Goal: Task Accomplishment & Management: Use online tool/utility

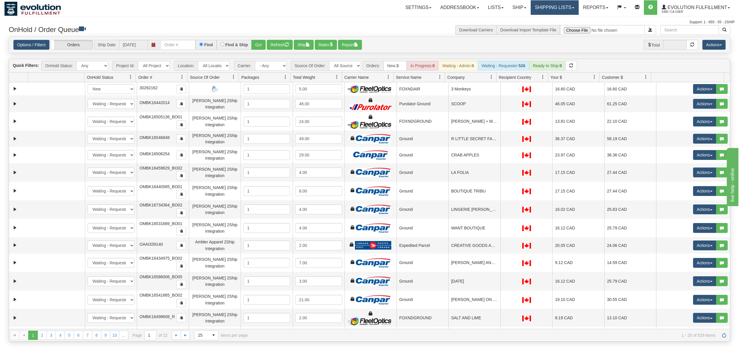
drag, startPoint x: 547, startPoint y: 3, endPoint x: 548, endPoint y: 10, distance: 6.5
click at [547, 4] on link "Shipping lists" at bounding box center [555, 7] width 48 height 15
click at [547, 22] on span "Current Shipments" at bounding box center [545, 20] width 34 height 5
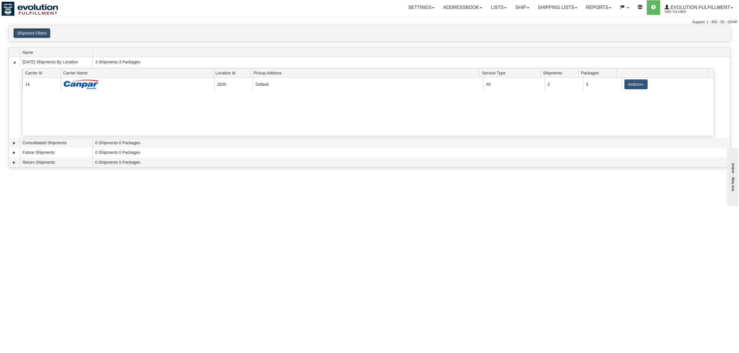
click at [38, 34] on button "Shipment Filters" at bounding box center [31, 33] width 37 height 10
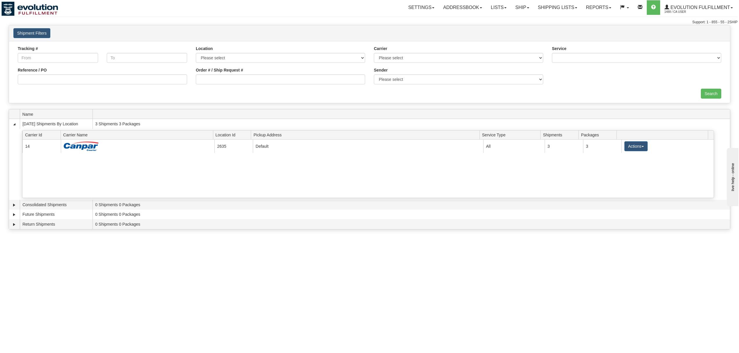
click at [209, 86] on div "Order # / Ship Request #" at bounding box center [280, 78] width 178 height 22
click at [212, 84] on input "Order # / Ship Request #" at bounding box center [280, 79] width 169 height 10
type input "OCHS1335780"
click at [701, 93] on input "Search" at bounding box center [711, 94] width 20 height 10
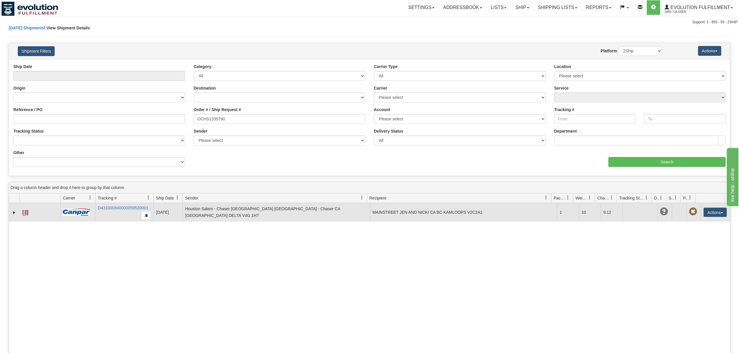
click at [28, 213] on span at bounding box center [25, 213] width 6 height 6
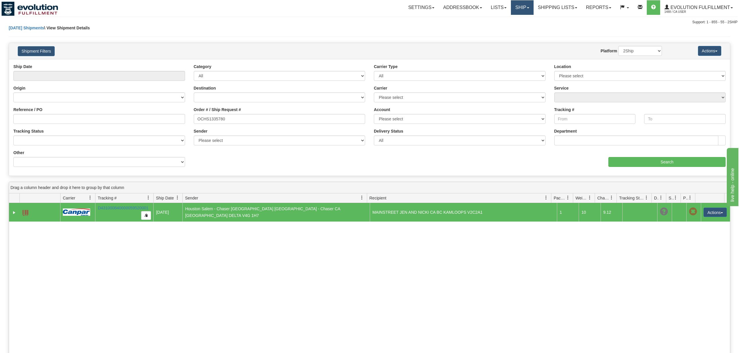
click at [526, 6] on link "Ship" at bounding box center [522, 7] width 22 height 15
click at [504, 33] on ul "Ship Screen OnHold / Order Queue" at bounding box center [506, 24] width 53 height 19
click at [521, 13] on link "Ship" at bounding box center [522, 7] width 22 height 15
click at [507, 29] on span "OnHold / Order Queue" at bounding box center [506, 28] width 41 height 5
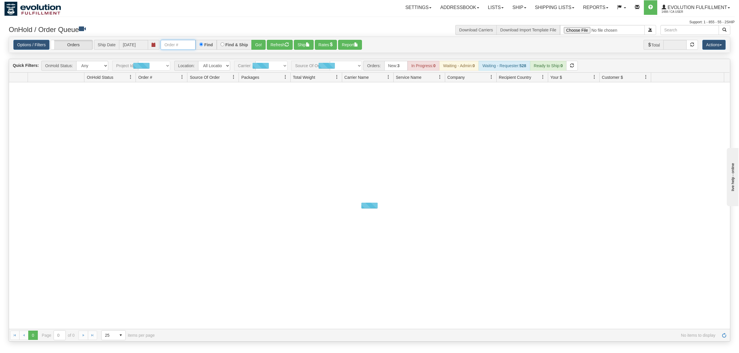
click at [187, 44] on input "text" at bounding box center [178, 45] width 35 height 10
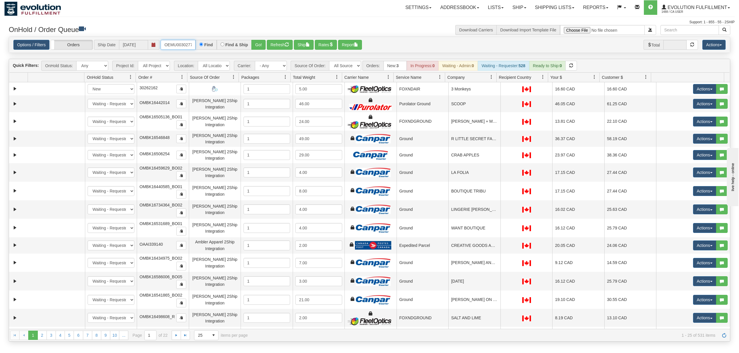
type input "OEMU0030277001"
click at [256, 45] on button "Go!" at bounding box center [258, 45] width 14 height 10
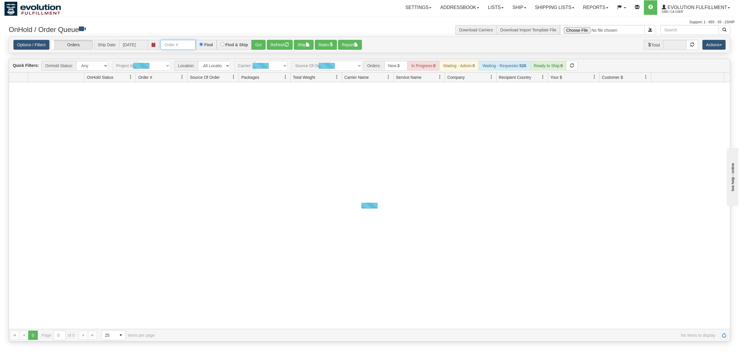
click at [184, 47] on input "text" at bounding box center [178, 45] width 35 height 10
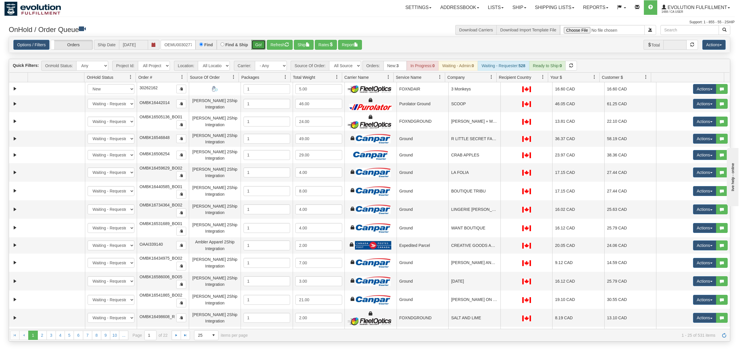
click at [263, 42] on button "Go!" at bounding box center [258, 45] width 14 height 10
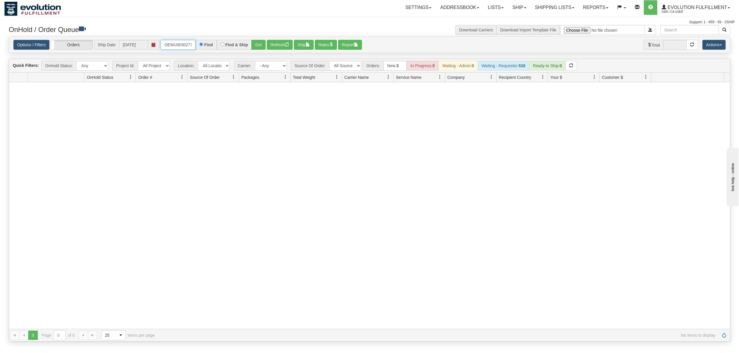
scroll to position [0, 8]
drag, startPoint x: 163, startPoint y: 42, endPoint x: 231, endPoint y: 42, distance: 67.8
click at [231, 42] on div "OEMU0030277001 Find Find & Ship Go!" at bounding box center [213, 45] width 105 height 10
type input "OEMU0030277001"
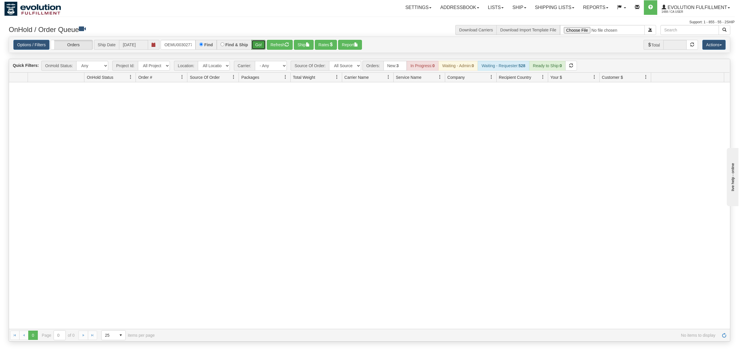
click at [257, 43] on button "Go!" at bounding box center [258, 45] width 14 height 10
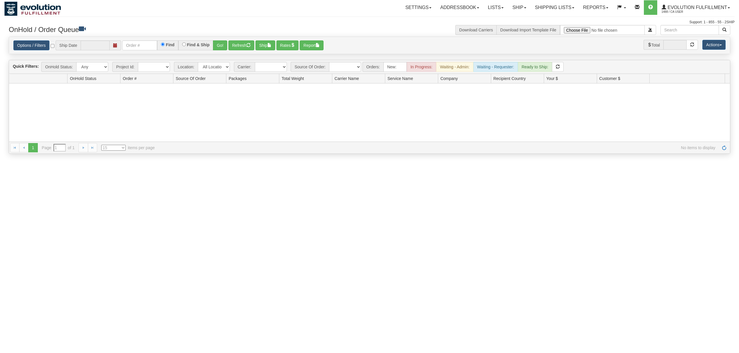
type input "[DATE]"
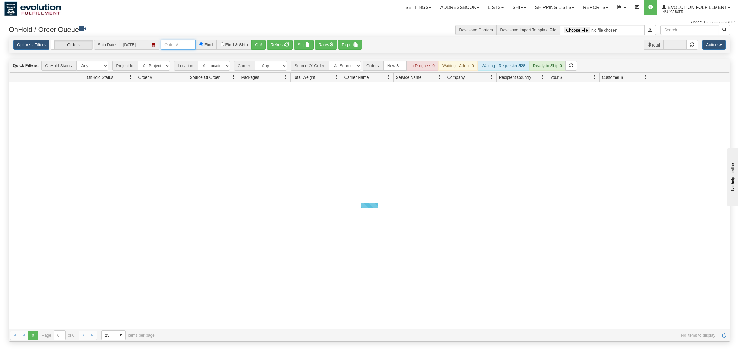
click at [189, 44] on input "text" at bounding box center [178, 45] width 35 height 10
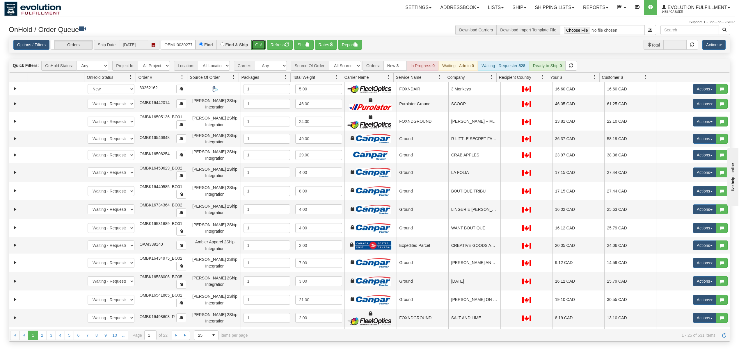
click at [262, 45] on button "Go!" at bounding box center [258, 45] width 14 height 10
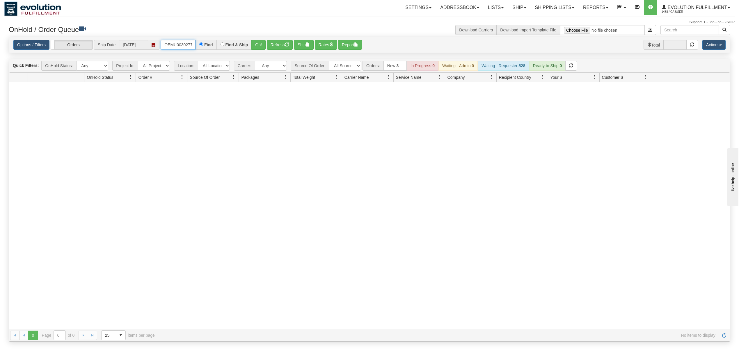
click at [172, 44] on input "OEMU0030277001" at bounding box center [178, 45] width 35 height 10
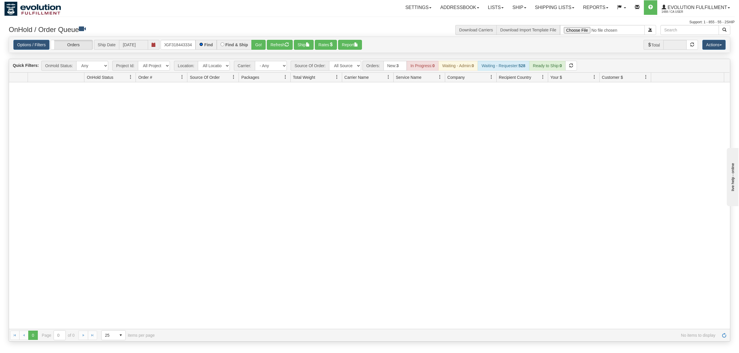
scroll to position [0, 0]
click at [262, 43] on button "Go!" at bounding box center [258, 45] width 14 height 10
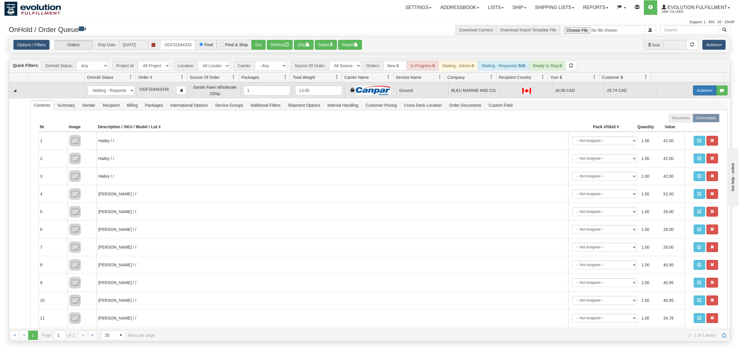
click at [703, 94] on button "Actions" at bounding box center [704, 91] width 23 height 10
click at [675, 124] on span "Ship" at bounding box center [681, 124] width 12 height 5
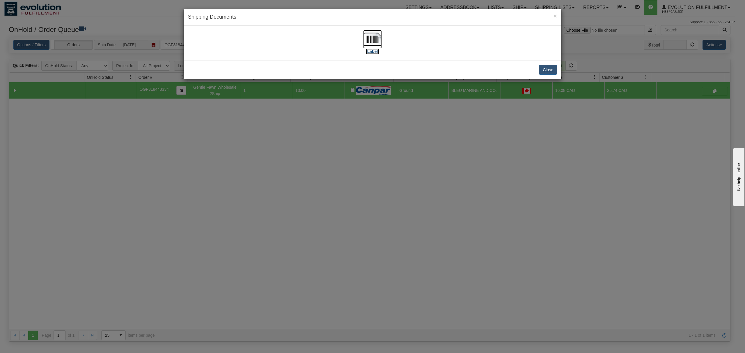
click at [372, 35] on img at bounding box center [372, 39] width 19 height 19
click at [553, 69] on button "Close" at bounding box center [548, 70] width 18 height 10
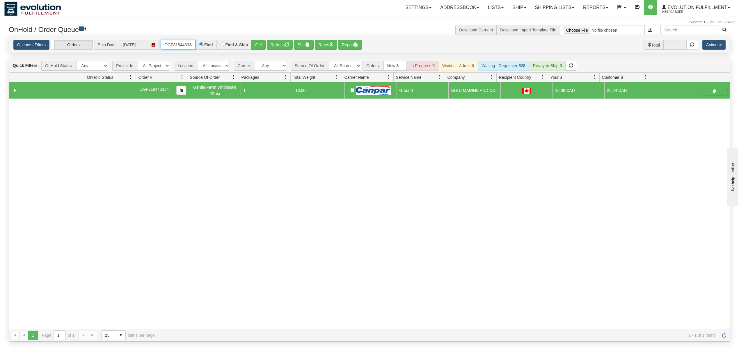
click at [173, 41] on input "OGF318443334" at bounding box center [178, 45] width 35 height 10
type input "OMBK17265873"
click at [259, 46] on button "Go!" at bounding box center [258, 45] width 14 height 10
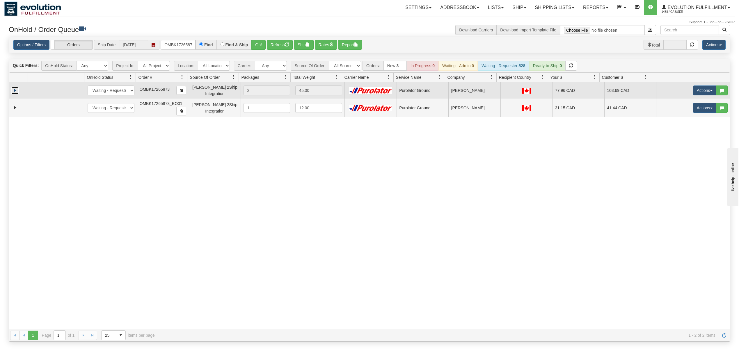
click at [13, 92] on link "Expand" at bounding box center [14, 90] width 7 height 7
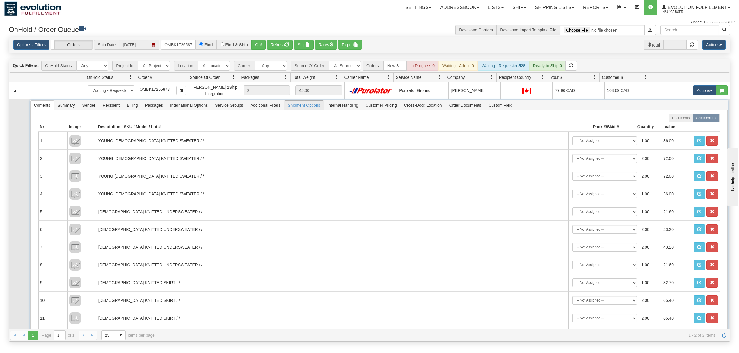
click at [306, 108] on span "Shipment Options" at bounding box center [303, 105] width 39 height 9
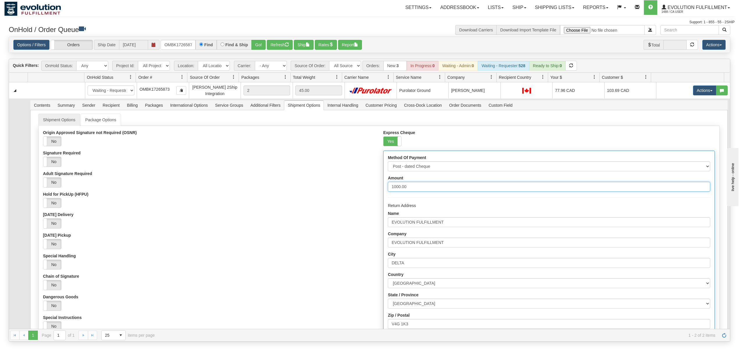
drag, startPoint x: 417, startPoint y: 190, endPoint x: 353, endPoint y: 191, distance: 63.7
click at [353, 191] on div "Origin Approved Signature not Required (OSNR) Yes No Signature Required Yes No …" at bounding box center [379, 266] width 681 height 272
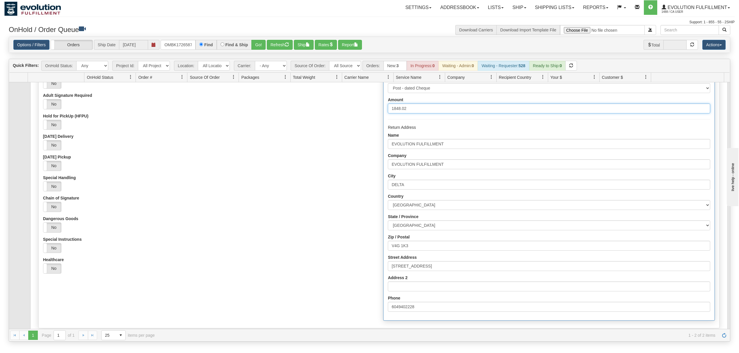
scroll to position [118, 0]
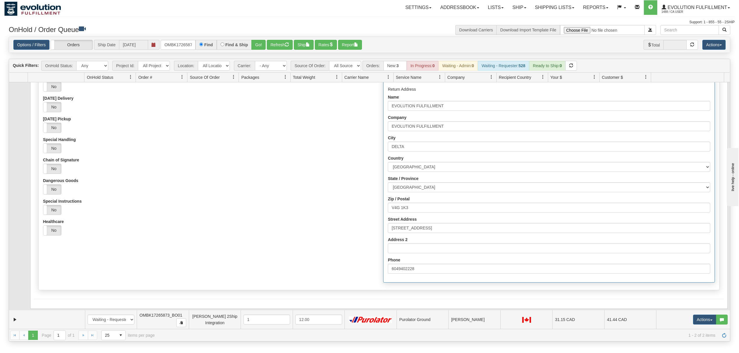
type input "1848.02"
click at [62, 274] on div "Origin Approved Signature not Required (OSNR) Yes No Signature Required Yes No …" at bounding box center [379, 150] width 681 height 272
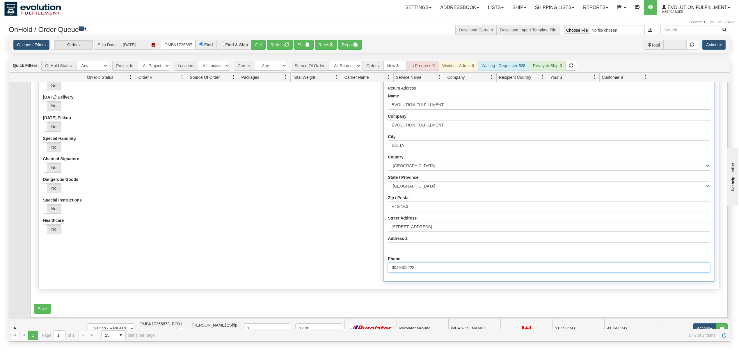
scroll to position [127, 0]
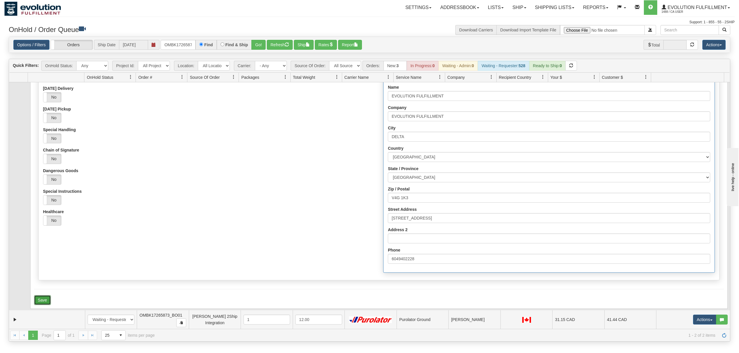
click at [37, 302] on button "Save" at bounding box center [42, 300] width 17 height 10
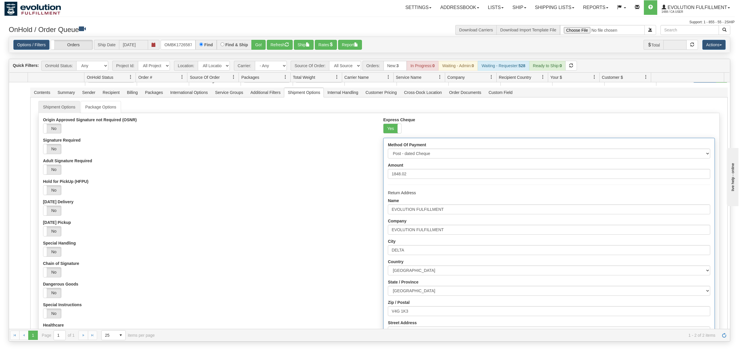
scroll to position [0, 0]
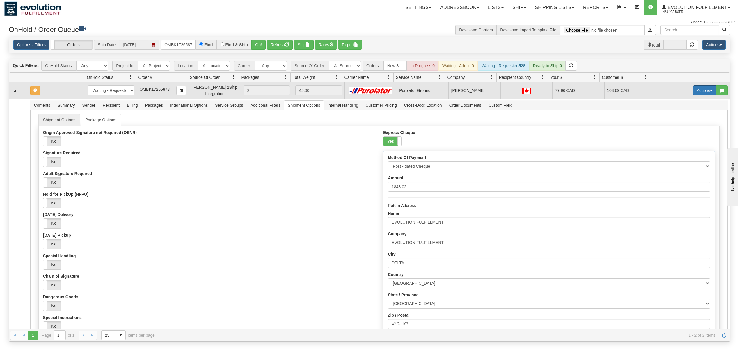
click at [697, 93] on button "Actions" at bounding box center [704, 91] width 23 height 10
click at [675, 124] on span "Ship" at bounding box center [681, 124] width 12 height 5
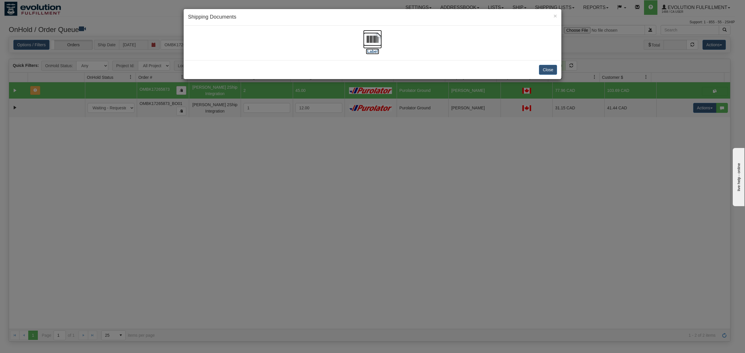
click at [370, 38] on img at bounding box center [372, 39] width 19 height 19
click at [551, 71] on button "Close" at bounding box center [548, 70] width 18 height 10
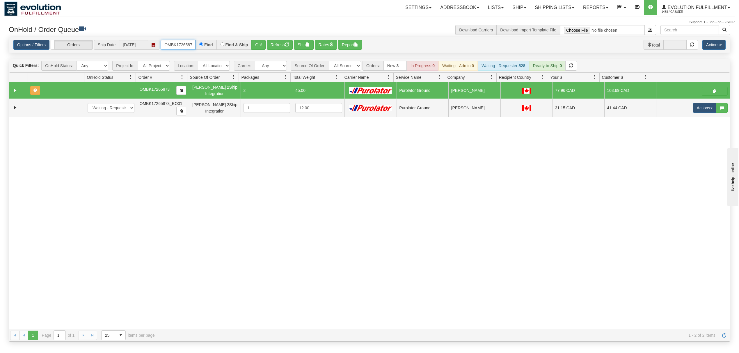
click at [177, 46] on input "OMBK17265873" at bounding box center [178, 45] width 35 height 10
type input "OGF318446053"
click at [255, 41] on button "Go!" at bounding box center [258, 45] width 14 height 10
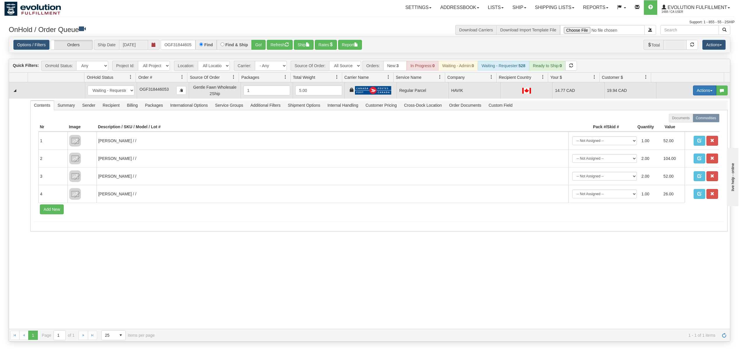
click at [702, 91] on button "Actions" at bounding box center [704, 91] width 23 height 10
click at [689, 118] on span "Rate All Services" at bounding box center [692, 116] width 35 height 5
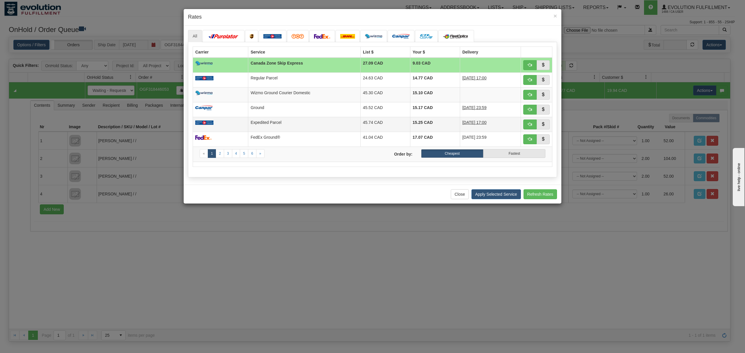
click at [274, 118] on tbody "Canada Zone Skip Express 27.09 CAD 9.03 CAD Carrier Wizmo" at bounding box center [372, 110] width 359 height 104
click at [387, 123] on td "45.74 CAD" at bounding box center [385, 124] width 50 height 15
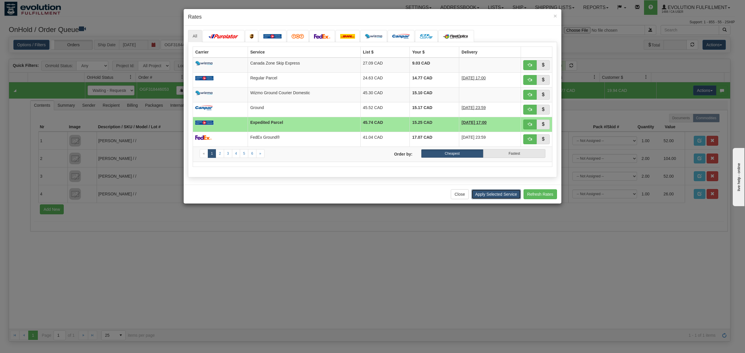
click at [499, 198] on button "Apply Selected Service" at bounding box center [495, 194] width 49 height 10
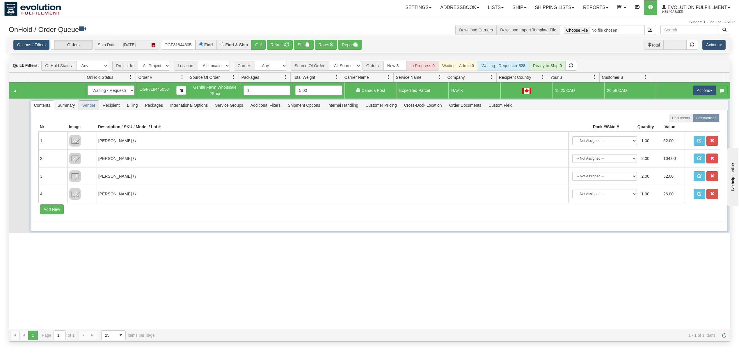
click at [83, 107] on span "Sender" at bounding box center [89, 105] width 20 height 9
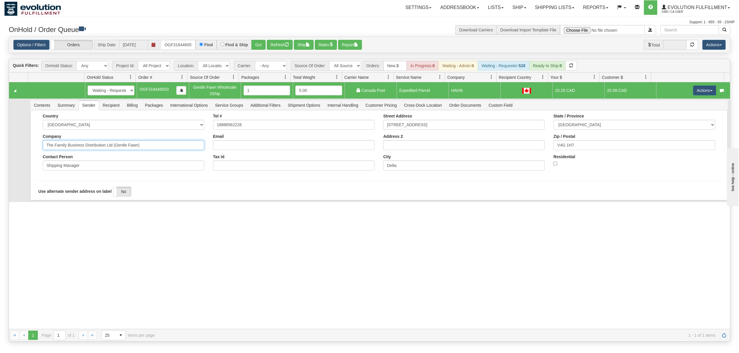
drag, startPoint x: 147, startPoint y: 145, endPoint x: 84, endPoint y: 166, distance: 66.0
click at [84, 166] on div "Country AFGHANISTAN ALAND ISLANDS ALBANIA ALGERIA AMERICAN SAMOA ANDORRA ANGOLA…" at bounding box center [123, 144] width 170 height 61
type input "The Family Business"
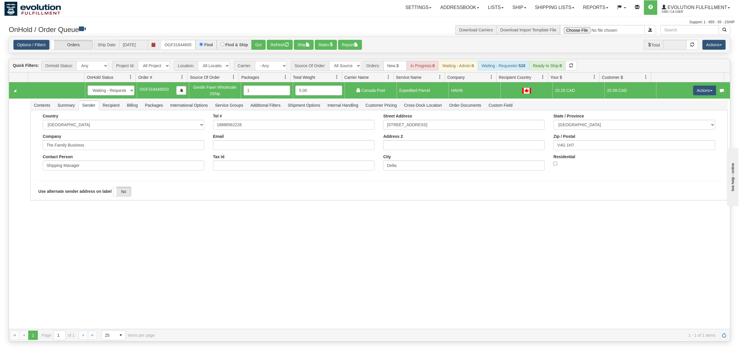
click at [58, 223] on div "31631103 EVOLUTION V3 91139730 91139732 New In Progress Waiting - Admin Waiting…" at bounding box center [369, 205] width 721 height 247
click at [45, 207] on button "Save" at bounding box center [42, 202] width 17 height 10
click at [701, 92] on button "Actions" at bounding box center [704, 91] width 23 height 10
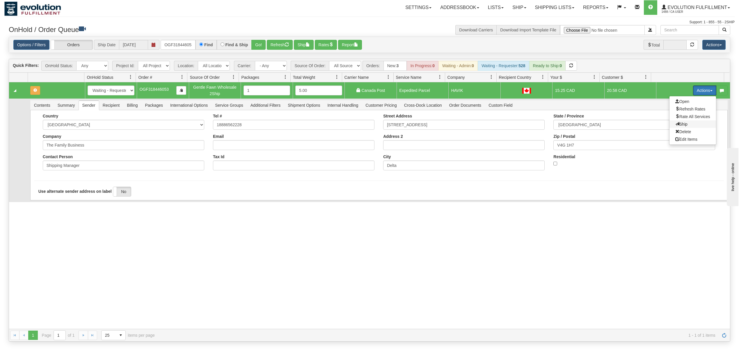
click at [675, 124] on span "Ship" at bounding box center [681, 124] width 12 height 5
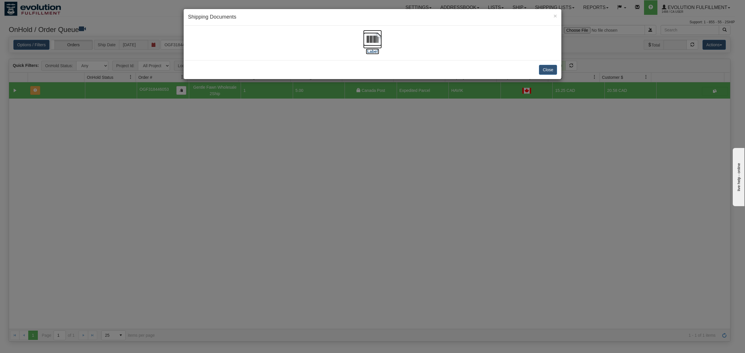
click at [370, 41] on img at bounding box center [372, 39] width 19 height 19
click at [555, 73] on button "Close" at bounding box center [548, 70] width 18 height 10
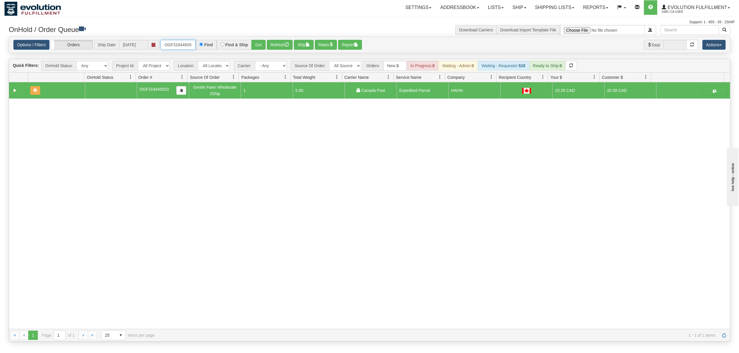
click at [183, 43] on input "OGF318446053" at bounding box center [178, 45] width 35 height 10
click at [257, 43] on button "Go!" at bounding box center [258, 45] width 14 height 10
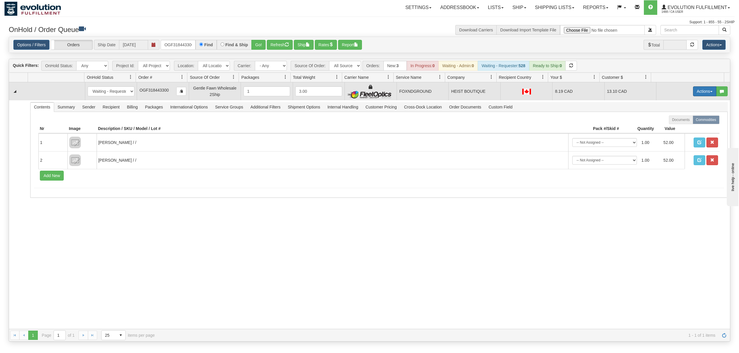
click at [706, 91] on button "Actions" at bounding box center [704, 91] width 23 height 10
click at [675, 126] on span "Ship" at bounding box center [681, 125] width 12 height 5
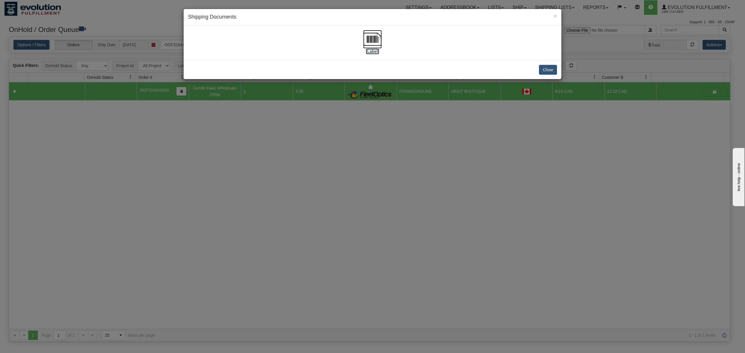
click at [376, 42] on img at bounding box center [372, 39] width 19 height 19
click at [551, 68] on button "Close" at bounding box center [548, 70] width 18 height 10
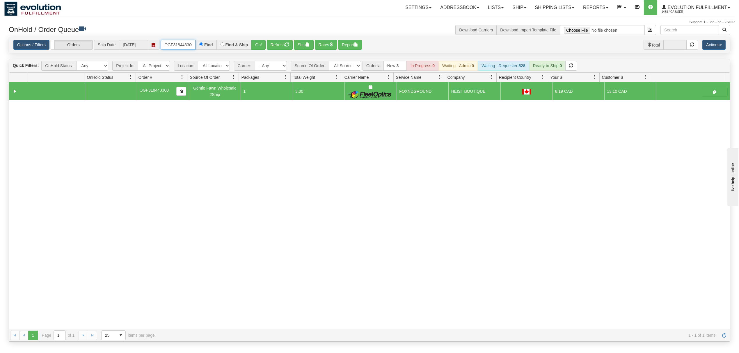
click at [177, 45] on input "OGF318443300" at bounding box center [178, 45] width 35 height 10
click at [263, 45] on button "Go!" at bounding box center [258, 45] width 14 height 10
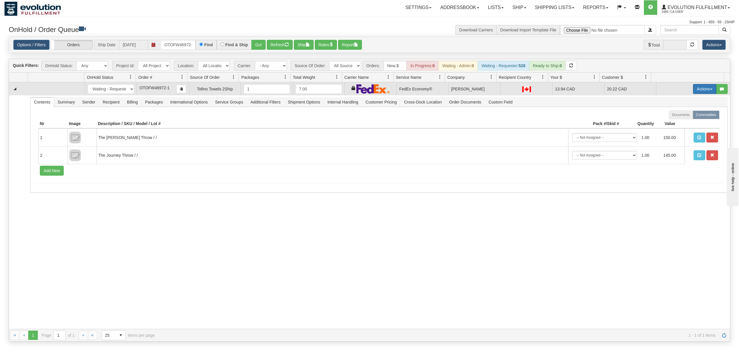
click at [695, 93] on button "Actions" at bounding box center [704, 89] width 23 height 10
click at [678, 127] on link "Ship" at bounding box center [693, 123] width 47 height 8
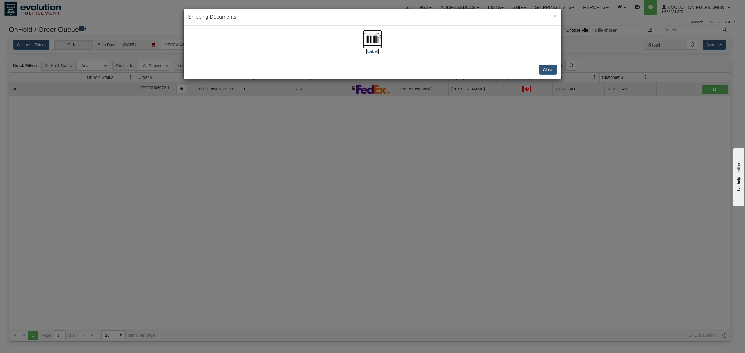
click at [370, 39] on img at bounding box center [372, 39] width 19 height 19
click at [551, 68] on button "Close" at bounding box center [548, 70] width 18 height 10
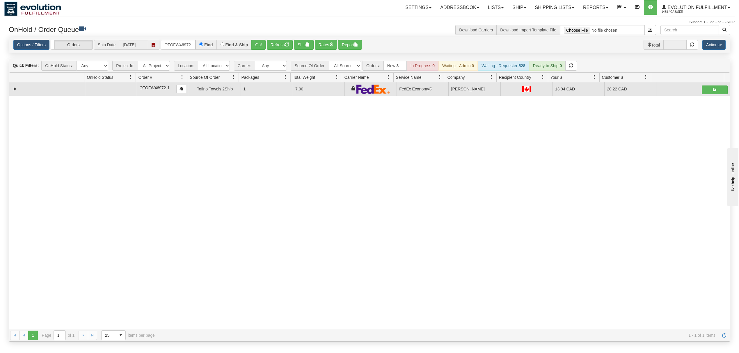
click at [169, 40] on div "Options / Filters Group Shipments Orders Ship Date 09/18/2025 OTOFW46972-1 Find…" at bounding box center [369, 45] width 721 height 16
click at [169, 40] on input "OTOFW46972-1" at bounding box center [178, 45] width 35 height 10
click at [171, 41] on input "OTOFW46972-1" at bounding box center [178, 45] width 35 height 10
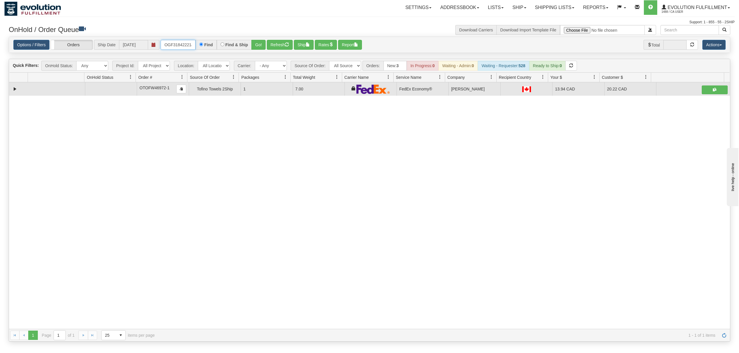
type input "OGF318422214"
click at [264, 44] on button "Go!" at bounding box center [258, 45] width 14 height 10
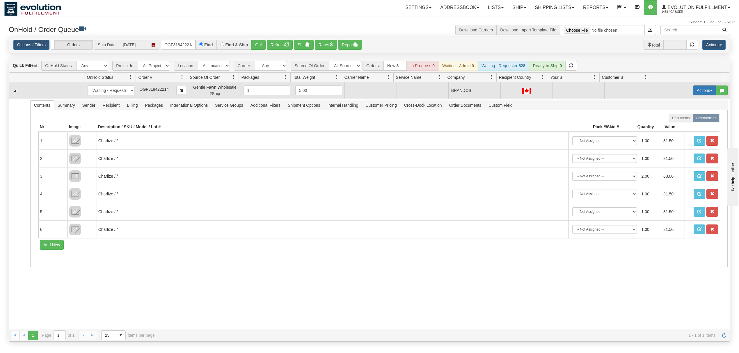
click at [695, 94] on button "Actions" at bounding box center [704, 91] width 23 height 10
click at [683, 120] on link "Rate All Services" at bounding box center [693, 117] width 47 height 8
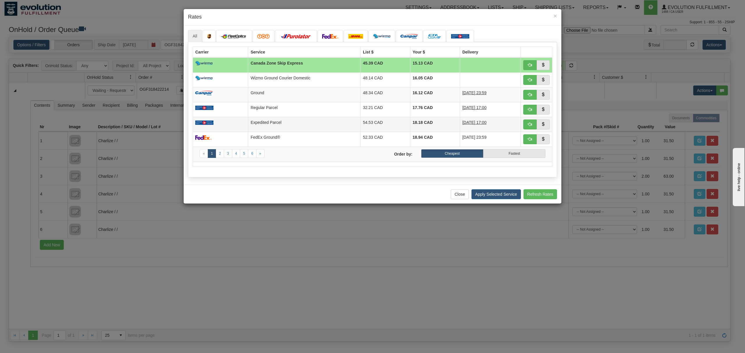
drag, startPoint x: 271, startPoint y: 123, endPoint x: 276, endPoint y: 123, distance: 5.0
click at [271, 123] on td "Expedited Parcel" at bounding box center [304, 124] width 112 height 15
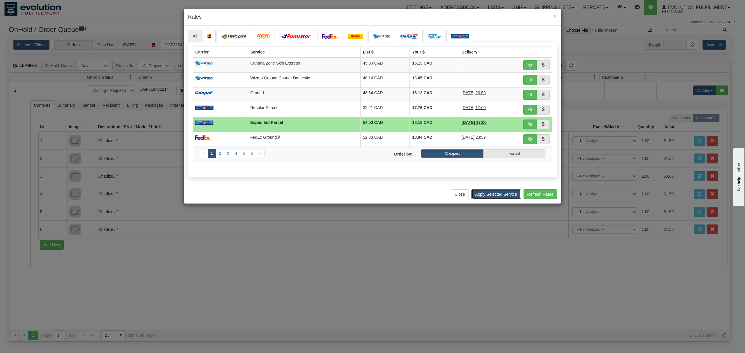
click at [502, 197] on button "Apply Selected Service" at bounding box center [495, 194] width 49 height 10
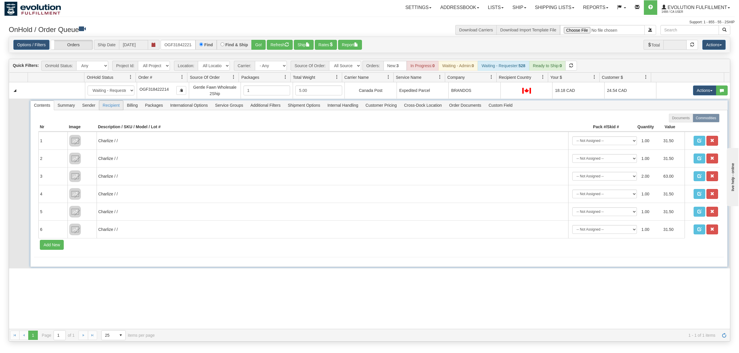
click at [109, 105] on span "Recipient" at bounding box center [111, 105] width 24 height 9
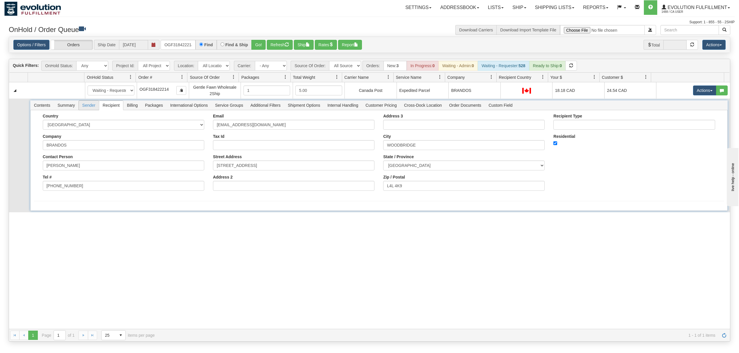
click at [92, 105] on span "Sender" at bounding box center [89, 105] width 20 height 9
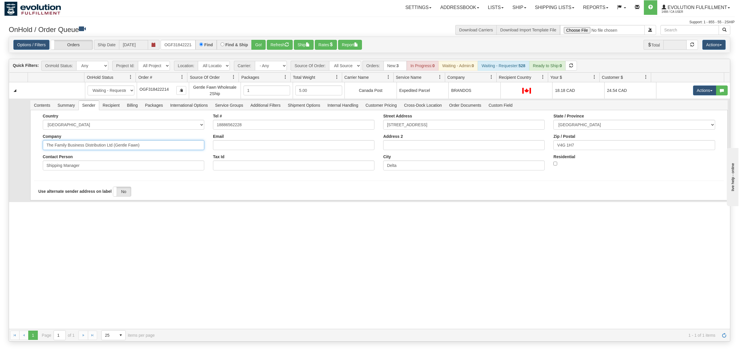
drag, startPoint x: 183, startPoint y: 151, endPoint x: 84, endPoint y: 156, distance: 99.1
click at [84, 156] on div "Country AFGHANISTAN ALAND ISLANDS ALBANIA ALGERIA AMERICAN SAMOA ANDORRA ANGOLA…" at bounding box center [123, 144] width 170 height 61
type input "The Family Business"
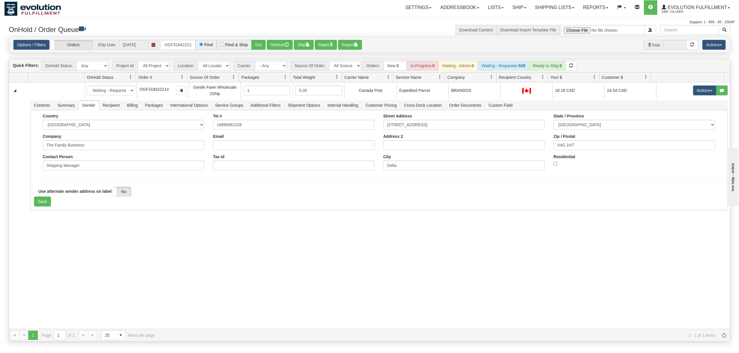
click at [61, 244] on div "31626598 EVOLUTION V3 91129493 0 New In Progress Waiting - Admin Waiting - Requ…" at bounding box center [369, 205] width 721 height 247
click at [45, 205] on button "Save" at bounding box center [42, 202] width 17 height 10
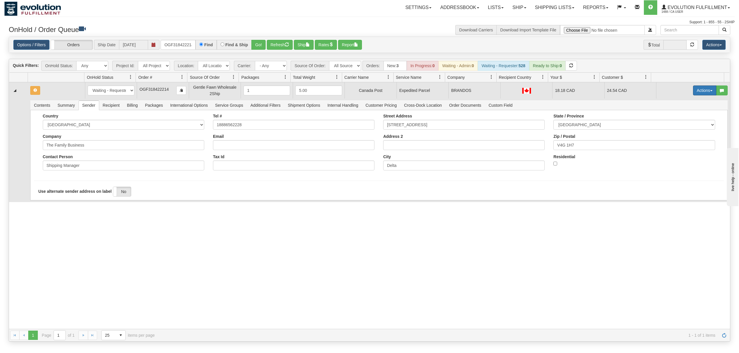
click at [699, 89] on button "Actions" at bounding box center [704, 91] width 23 height 10
click at [675, 126] on span at bounding box center [677, 124] width 4 height 4
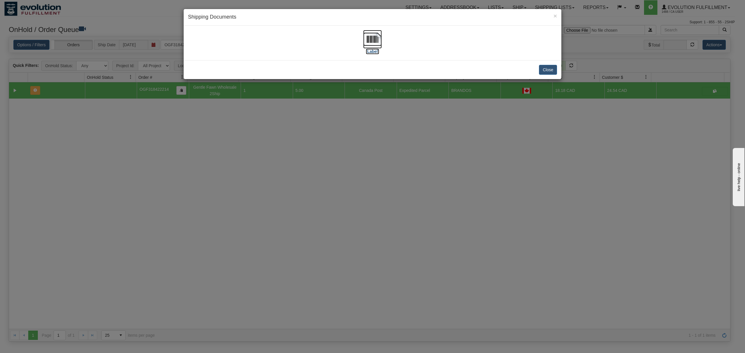
click at [367, 45] on img at bounding box center [372, 39] width 19 height 19
click at [545, 67] on button "Close" at bounding box center [548, 70] width 18 height 10
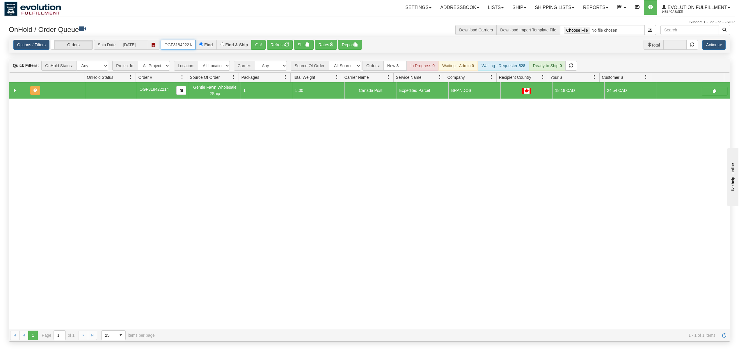
click at [176, 45] on input "OGF318422214" at bounding box center [178, 45] width 35 height 10
click at [185, 47] on input "OMBK17525976 BO01" at bounding box center [178, 45] width 35 height 10
click at [189, 47] on input "OMBK17525976 BO01" at bounding box center [178, 45] width 35 height 10
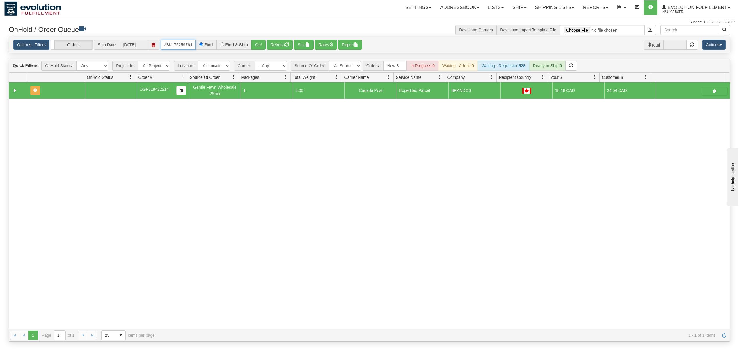
scroll to position [0, 7]
type input "OMBK17525976_BO01"
click at [255, 44] on button "Go!" at bounding box center [258, 45] width 14 height 10
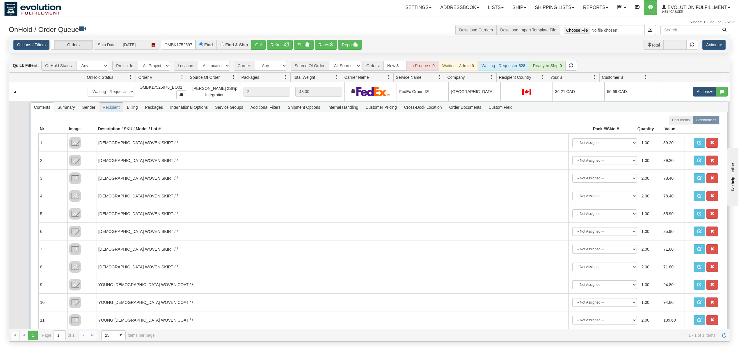
click at [111, 106] on span "Recipient" at bounding box center [111, 107] width 24 height 9
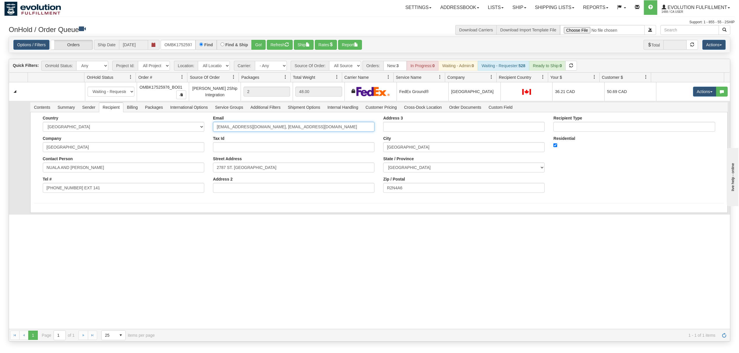
scroll to position [0, 26]
drag, startPoint x: 297, startPoint y: 129, endPoint x: 389, endPoint y: 129, distance: 92.5
click at [389, 129] on div "Country AFGHANISTAN ALAND ISLANDS ALBANIA ALGERIA AMERICAN SAMOA ANDORRA ANGOLA…" at bounding box center [379, 156] width 690 height 81
type input "NUALA@LACOSTEGARDENCENTRE.COM"
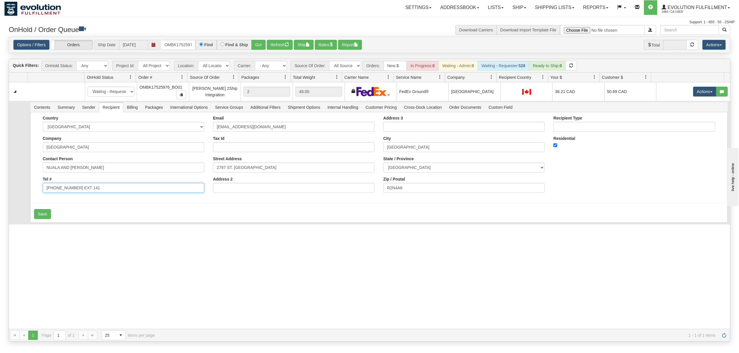
drag, startPoint x: 95, startPoint y: 189, endPoint x: 75, endPoint y: 193, distance: 20.7
click at [75, 193] on input "(204) 256-2377 EXT 141" at bounding box center [123, 188] width 161 height 10
type input "(204) 256-2377"
click at [44, 235] on div "31626696 EVOLUTION V3 91130062 91130063 New In Progress Waiting - Admin Waiting…" at bounding box center [369, 205] width 721 height 247
click at [38, 219] on button "Save" at bounding box center [42, 214] width 17 height 10
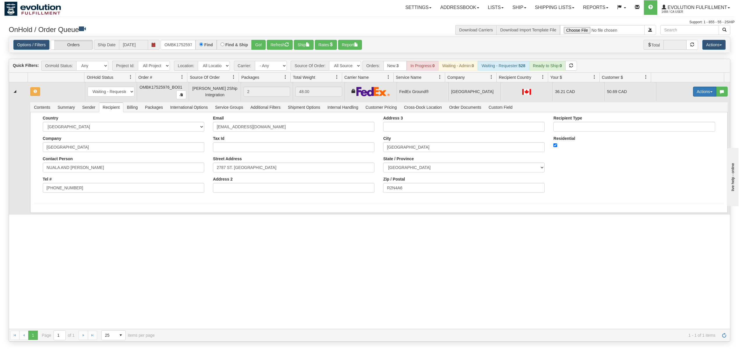
click at [704, 96] on button "Actions" at bounding box center [704, 92] width 23 height 10
click at [675, 120] on span "Rate All Services" at bounding box center [692, 118] width 35 height 5
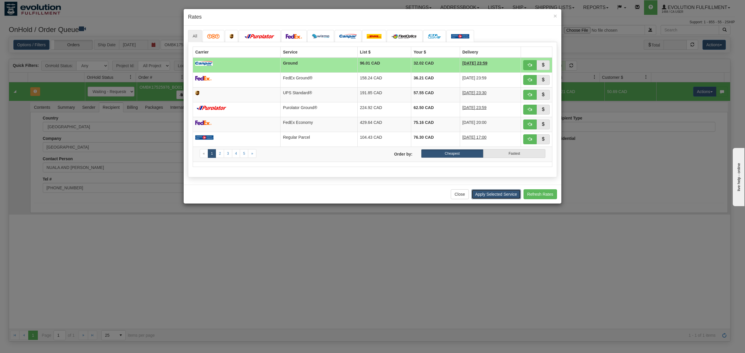
click at [500, 197] on button "Apply Selected Service" at bounding box center [495, 194] width 49 height 10
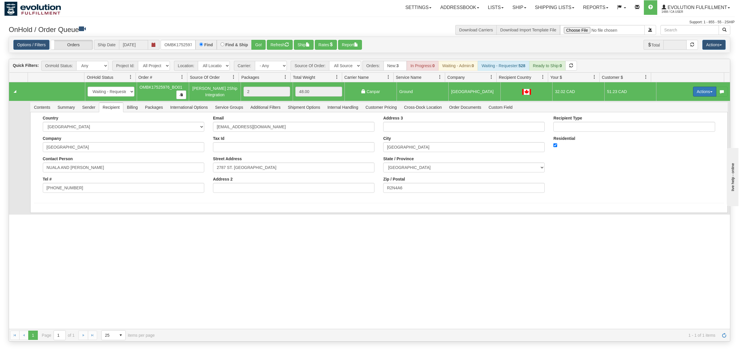
click at [704, 96] on button "Actions" at bounding box center [704, 92] width 23 height 10
click at [678, 125] on span "Ship" at bounding box center [681, 125] width 12 height 5
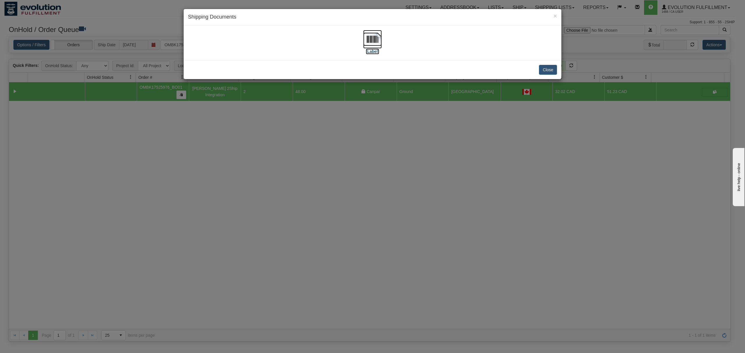
click at [371, 35] on img at bounding box center [372, 39] width 19 height 19
click at [549, 66] on button "Close" at bounding box center [548, 70] width 18 height 10
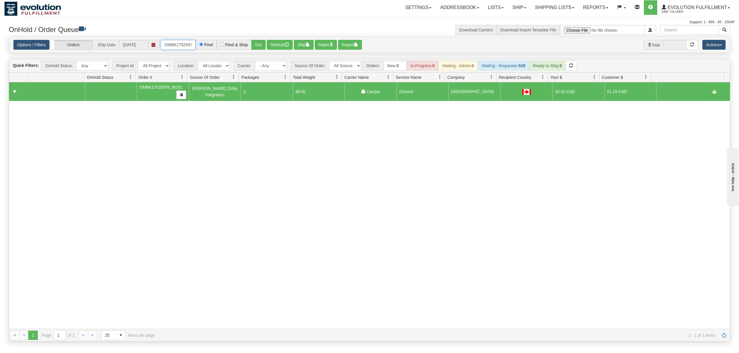
click at [181, 45] on input "OMBK17525976_BO01" at bounding box center [178, 45] width 35 height 10
type input "OGF317303159"
click at [260, 43] on button "Go!" at bounding box center [258, 45] width 14 height 10
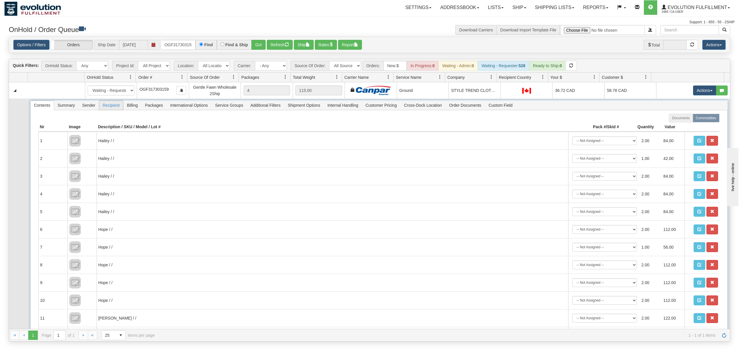
click at [116, 107] on span "Recipient" at bounding box center [111, 105] width 24 height 9
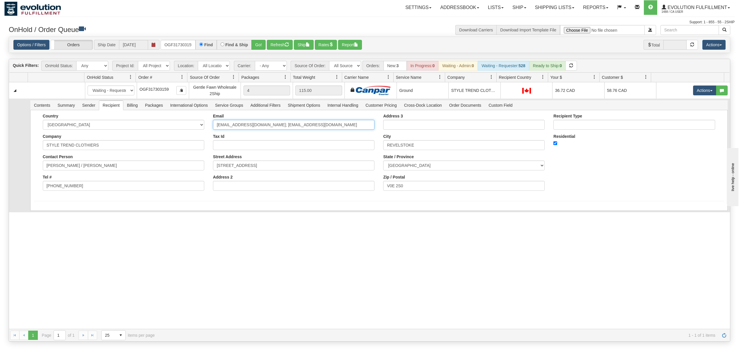
drag, startPoint x: 326, startPoint y: 126, endPoint x: 268, endPoint y: 149, distance: 62.8
click at [268, 149] on div "Email info@styletrendclothiers.com; styletrend@telus.net Tax Id Street Address …" at bounding box center [294, 154] width 170 height 81
type input "info@styletrendclothiers.com"
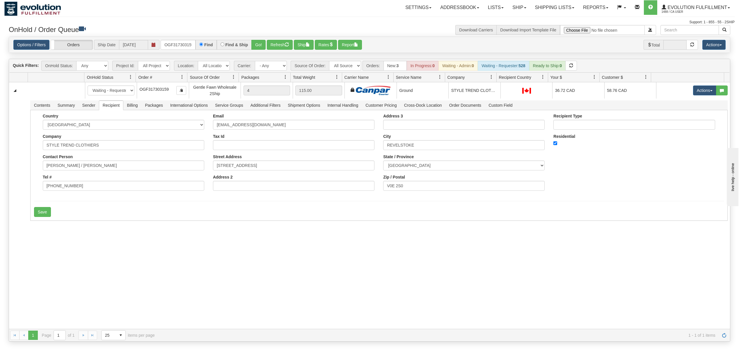
click at [42, 254] on div "31588464 EVOLUTION V3 91026671 91026674 New In Progress Waiting - Admin Waiting…" at bounding box center [369, 205] width 721 height 247
click at [47, 209] on button "Save" at bounding box center [42, 212] width 17 height 10
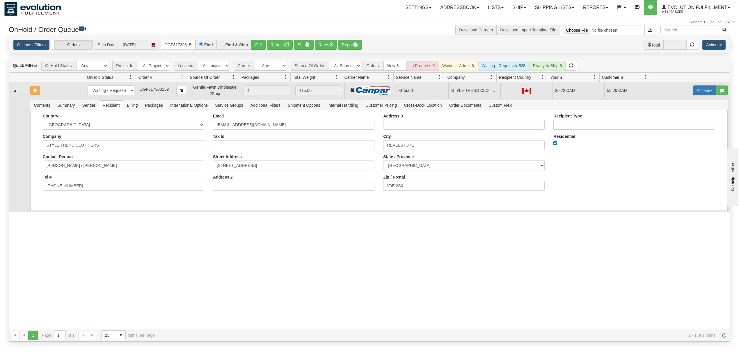
click at [693, 91] on button "Actions" at bounding box center [704, 91] width 23 height 10
click at [675, 125] on span at bounding box center [677, 124] width 4 height 4
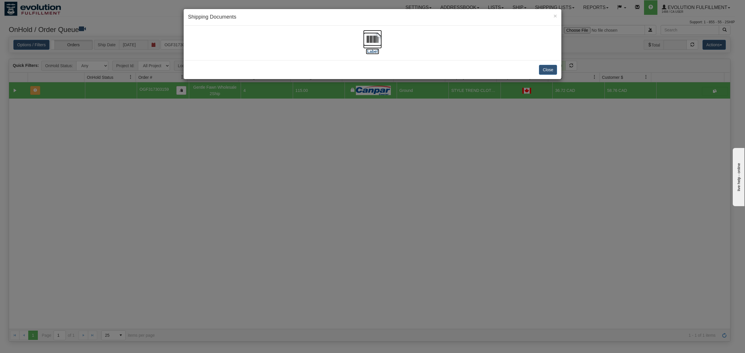
click at [368, 39] on img at bounding box center [372, 39] width 19 height 19
drag, startPoint x: 549, startPoint y: 70, endPoint x: 542, endPoint y: 12, distance: 58.7
click at [549, 69] on button "Close" at bounding box center [548, 70] width 18 height 10
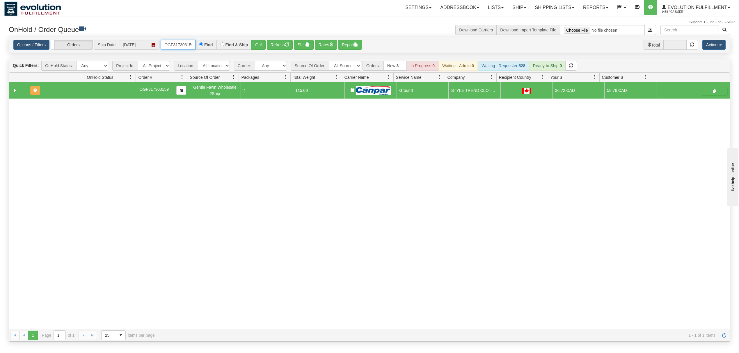
click at [182, 41] on input "OGF317303159" at bounding box center [178, 45] width 35 height 10
click at [260, 45] on button "Go!" at bounding box center [258, 45] width 14 height 10
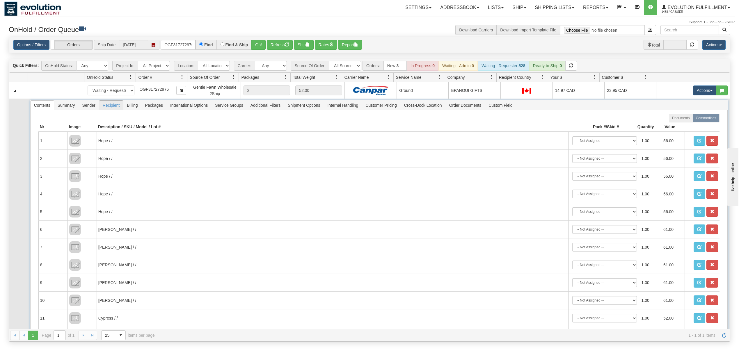
click at [112, 108] on span "Recipient" at bounding box center [111, 105] width 24 height 9
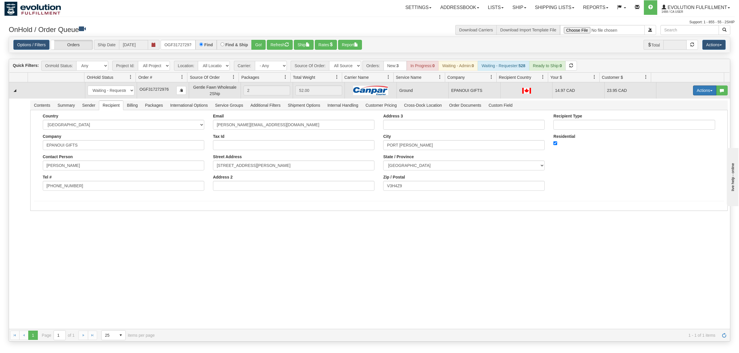
click at [703, 88] on button "Actions" at bounding box center [704, 91] width 23 height 10
click at [675, 125] on span "Ship" at bounding box center [681, 124] width 12 height 5
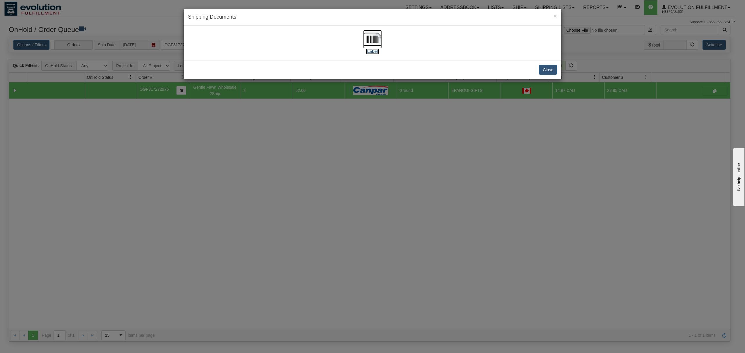
click at [368, 41] on img at bounding box center [372, 39] width 19 height 19
click at [546, 70] on button "Close" at bounding box center [548, 70] width 18 height 10
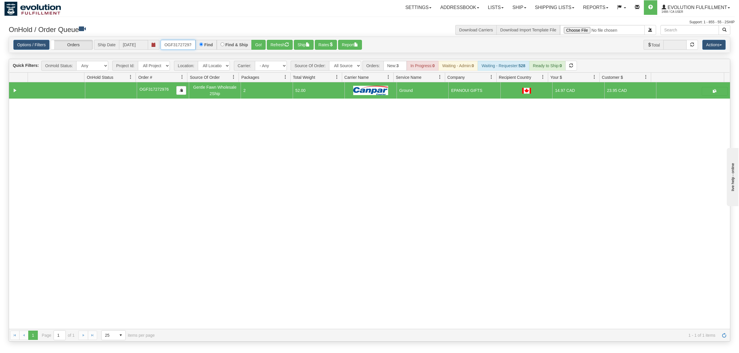
click at [188, 47] on input "OGF317272976" at bounding box center [178, 45] width 35 height 10
click at [259, 43] on button "Go!" at bounding box center [258, 45] width 14 height 10
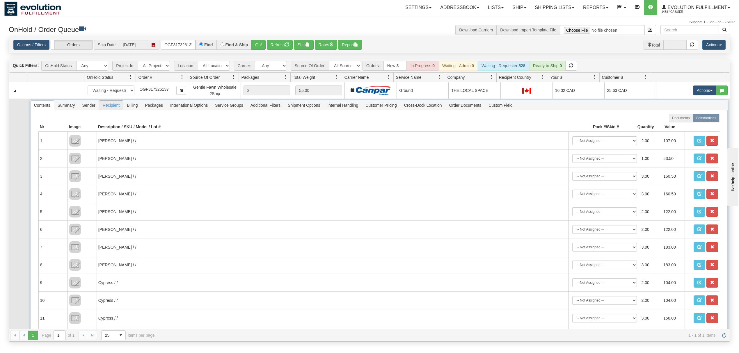
click at [109, 109] on span "Recipient" at bounding box center [111, 105] width 24 height 9
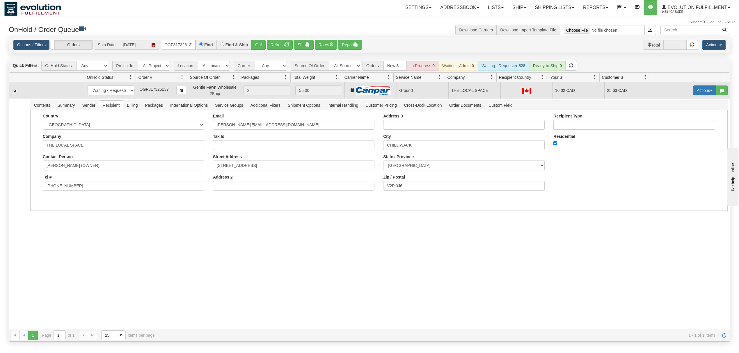
click at [693, 91] on button "Actions" at bounding box center [704, 91] width 23 height 10
click at [675, 124] on span "Ship" at bounding box center [681, 124] width 12 height 5
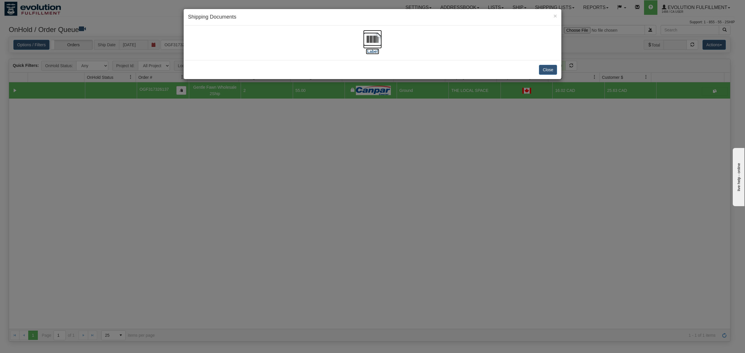
click at [372, 37] on img at bounding box center [372, 39] width 19 height 19
click at [545, 69] on button "Close" at bounding box center [548, 70] width 18 height 10
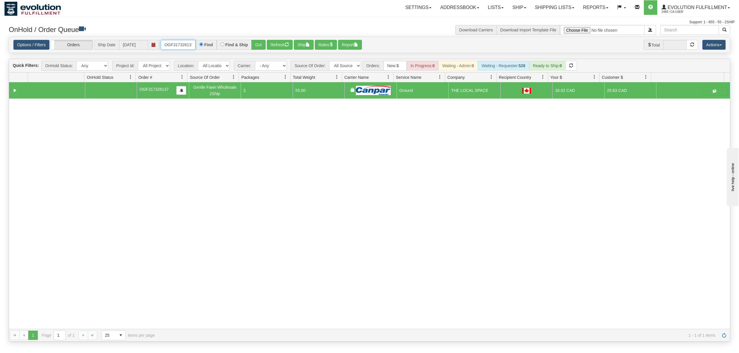
click at [175, 44] on input "OGF317326137" at bounding box center [178, 45] width 35 height 10
click at [261, 47] on button "Go!" at bounding box center [258, 45] width 14 height 10
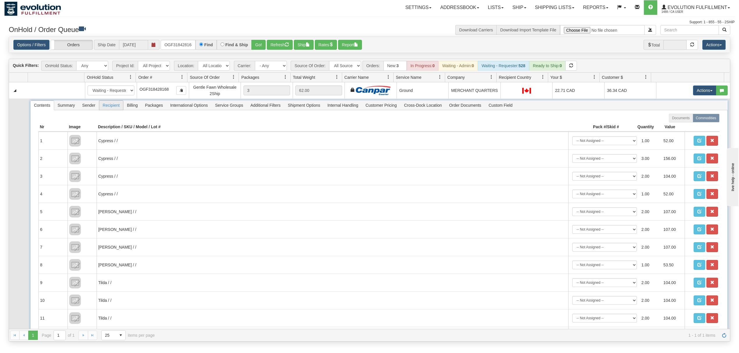
click at [104, 108] on span "Recipient" at bounding box center [111, 105] width 24 height 9
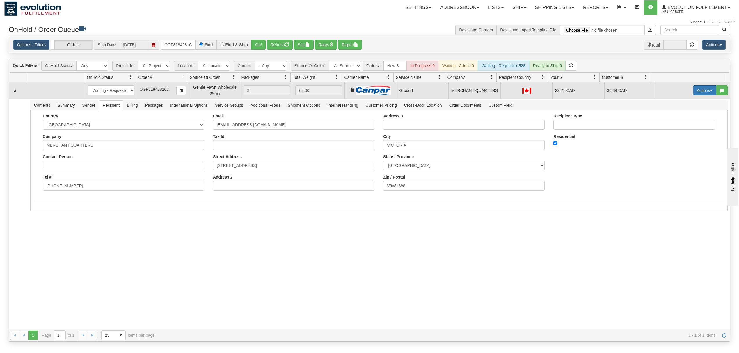
click at [696, 90] on button "Actions" at bounding box center [704, 91] width 23 height 10
click at [675, 125] on span "Ship" at bounding box center [681, 124] width 12 height 5
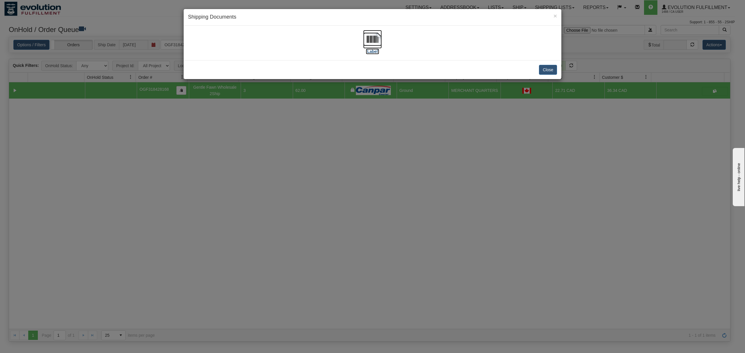
click at [375, 40] on img at bounding box center [372, 39] width 19 height 19
click at [550, 70] on button "Close" at bounding box center [548, 70] width 18 height 10
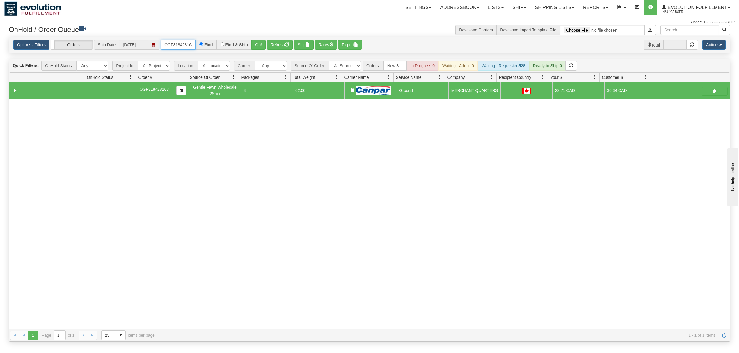
click at [168, 49] on input "OGF318428168" at bounding box center [178, 45] width 35 height 10
type input "OGF317565635"
click at [260, 45] on button "Go!" at bounding box center [258, 45] width 14 height 10
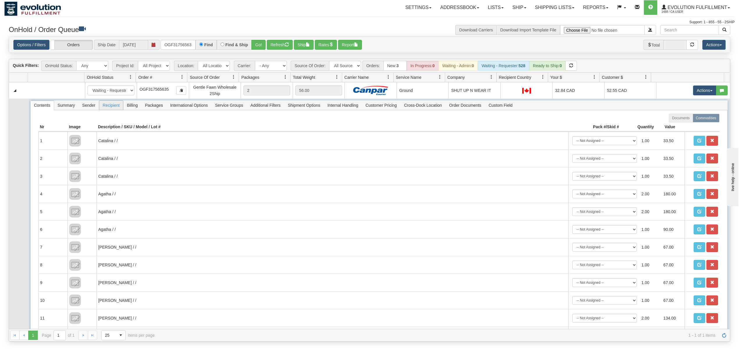
click at [119, 104] on span "Recipient" at bounding box center [111, 105] width 24 height 9
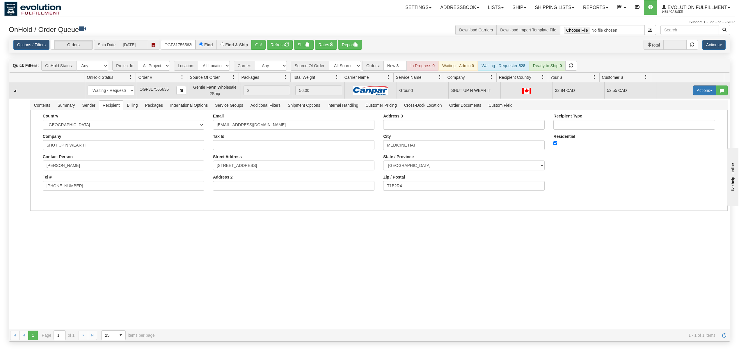
click at [694, 93] on button "Actions" at bounding box center [704, 91] width 23 height 10
click at [675, 123] on span "Ship" at bounding box center [681, 124] width 12 height 5
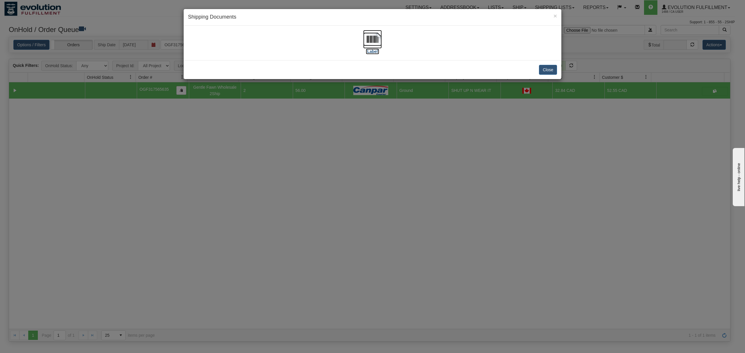
click at [366, 38] on img at bounding box center [372, 39] width 19 height 19
click at [539, 69] on button "Close" at bounding box center [548, 70] width 18 height 10
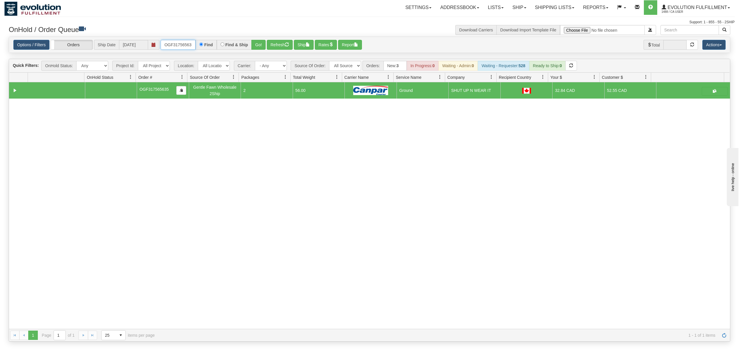
click at [187, 46] on input "OGF317565635" at bounding box center [178, 45] width 35 height 10
click at [187, 45] on input "OGF317565635" at bounding box center [178, 45] width 35 height 10
type input "OEMU0030277001"
click at [258, 45] on button "Go!" at bounding box center [258, 45] width 14 height 10
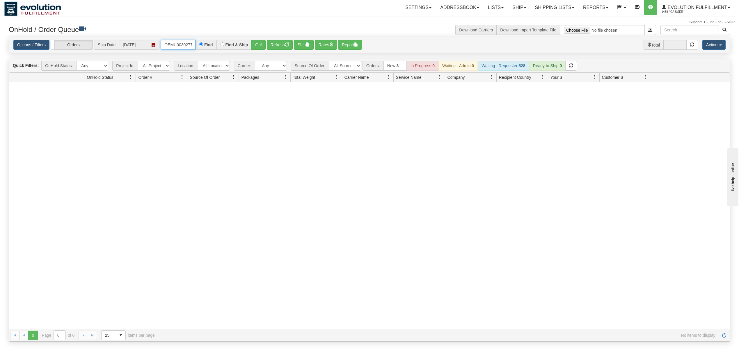
scroll to position [0, 8]
drag, startPoint x: 162, startPoint y: 46, endPoint x: 222, endPoint y: 46, distance: 59.9
click at [222, 46] on div "OEMU0030277001 Find Find & Ship Go!" at bounding box center [213, 45] width 105 height 10
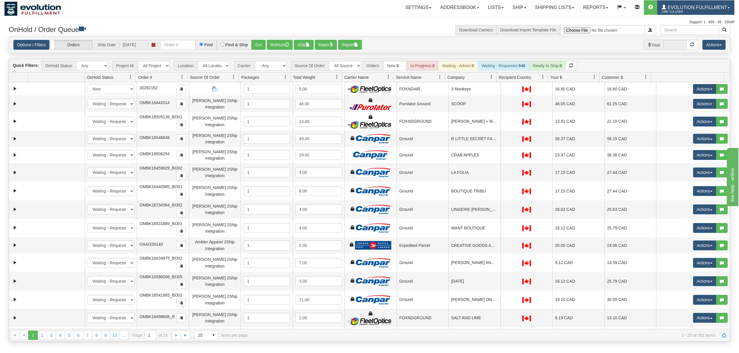
click at [681, 12] on span "1488 / CA User" at bounding box center [684, 12] width 44 height 6
click at [687, 37] on span "LOG OUT" at bounding box center [695, 35] width 18 height 5
